Goal: Transaction & Acquisition: Book appointment/travel/reservation

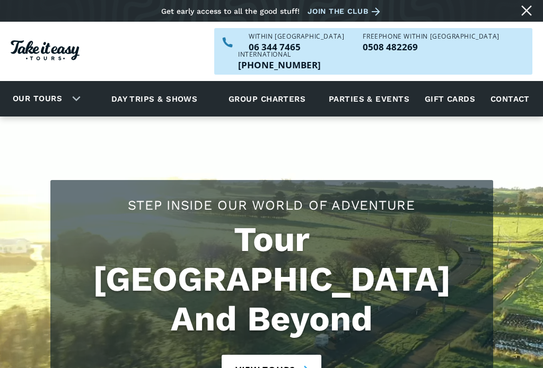
scroll to position [22, 0]
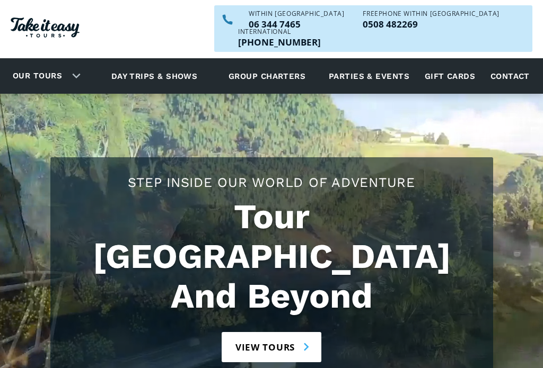
click at [278, 333] on link "View tours" at bounding box center [272, 348] width 100 height 30
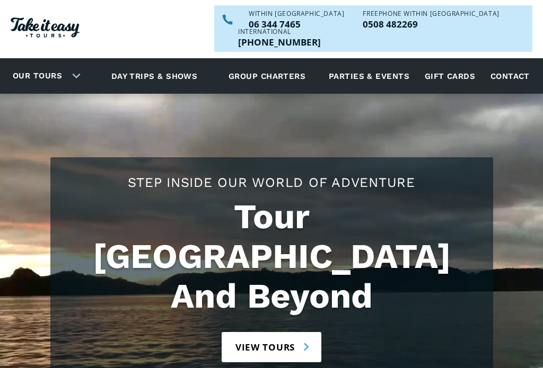
scroll to position [23, 0]
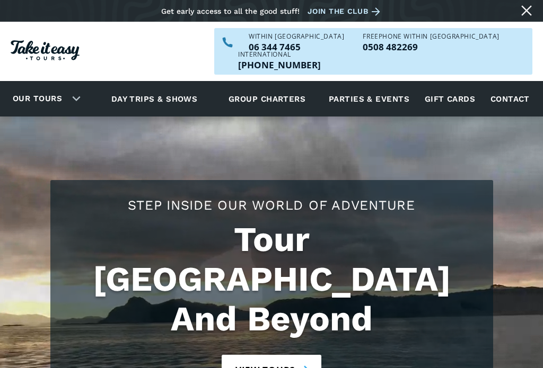
click at [274, 355] on link "View tours" at bounding box center [272, 370] width 100 height 30
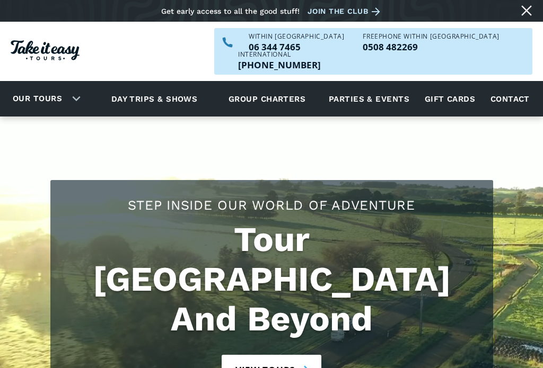
scroll to position [40, 0]
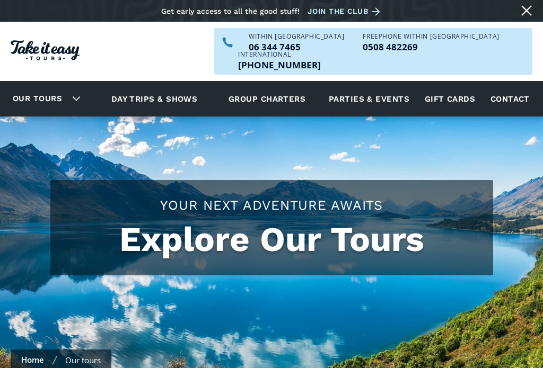
scroll to position [358, 0]
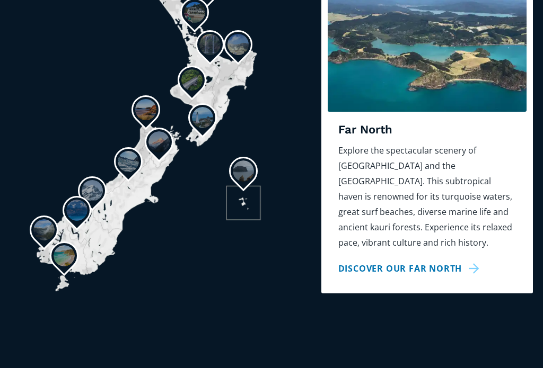
scroll to position [983, 0]
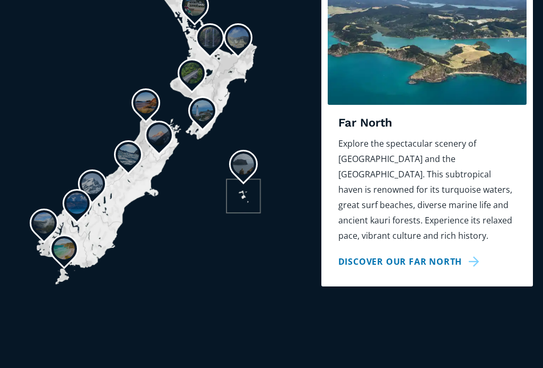
click at [420, 255] on link "Discover our Far North" at bounding box center [410, 262] width 145 height 15
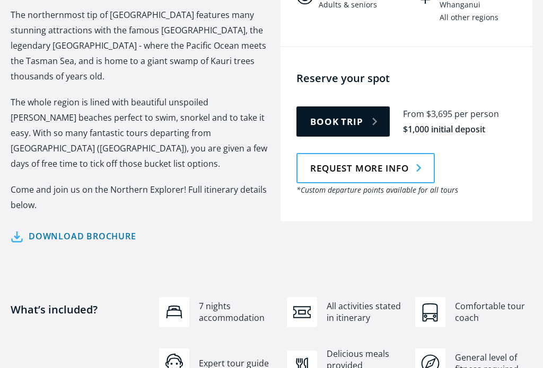
scroll to position [523, 0]
